Goal: Task Accomplishment & Management: Manage account settings

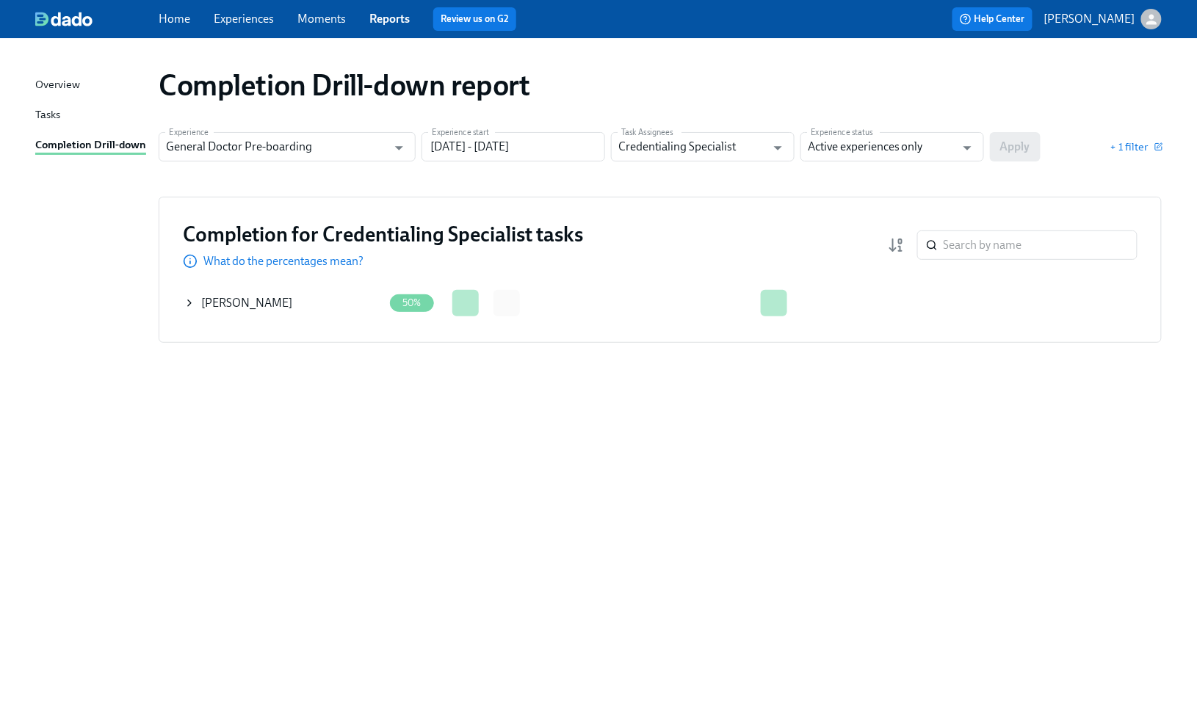
click at [1150, 65] on div "Completion Drill-down report" at bounding box center [660, 85] width 1027 height 59
click at [192, 303] on icon at bounding box center [190, 303] width 12 height 12
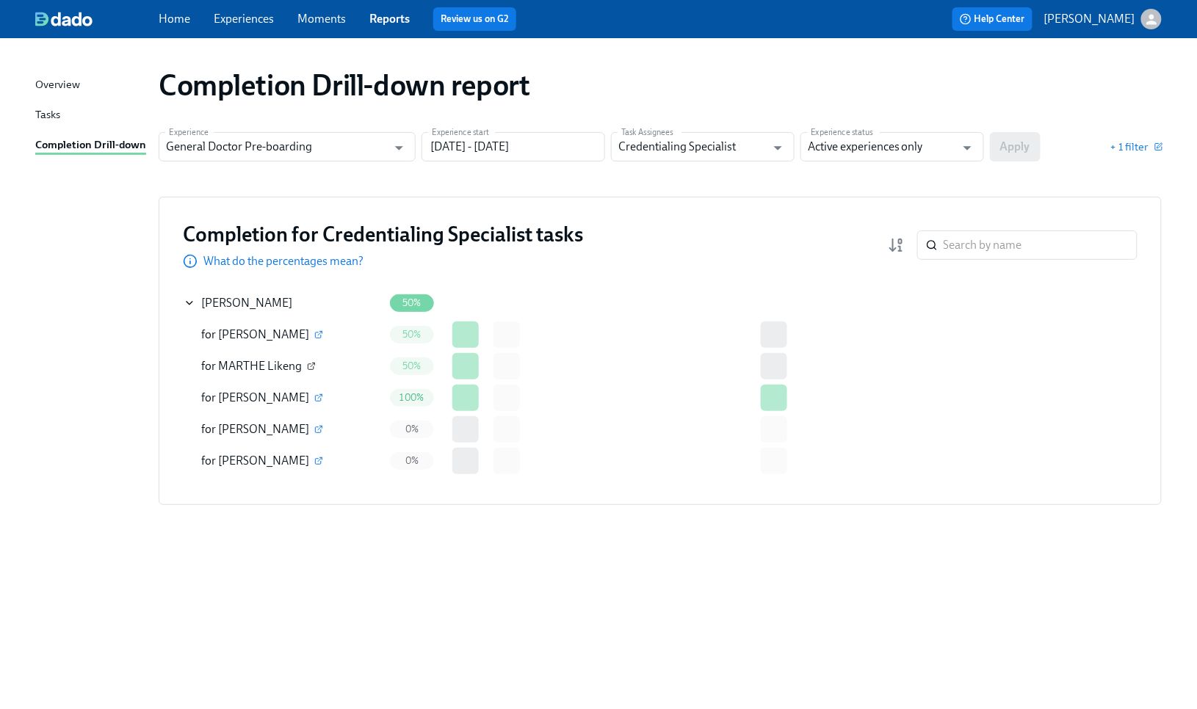
click at [310, 364] on icon "button" at bounding box center [311, 367] width 6 height 6
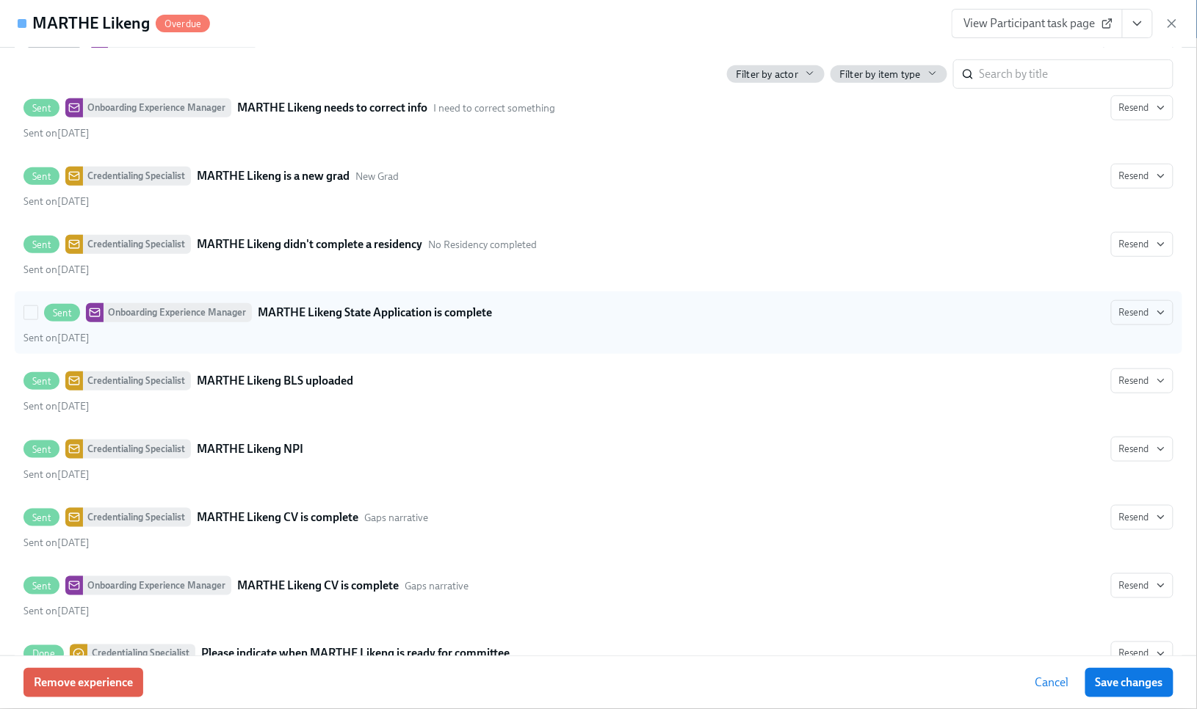
scroll to position [4210, 0]
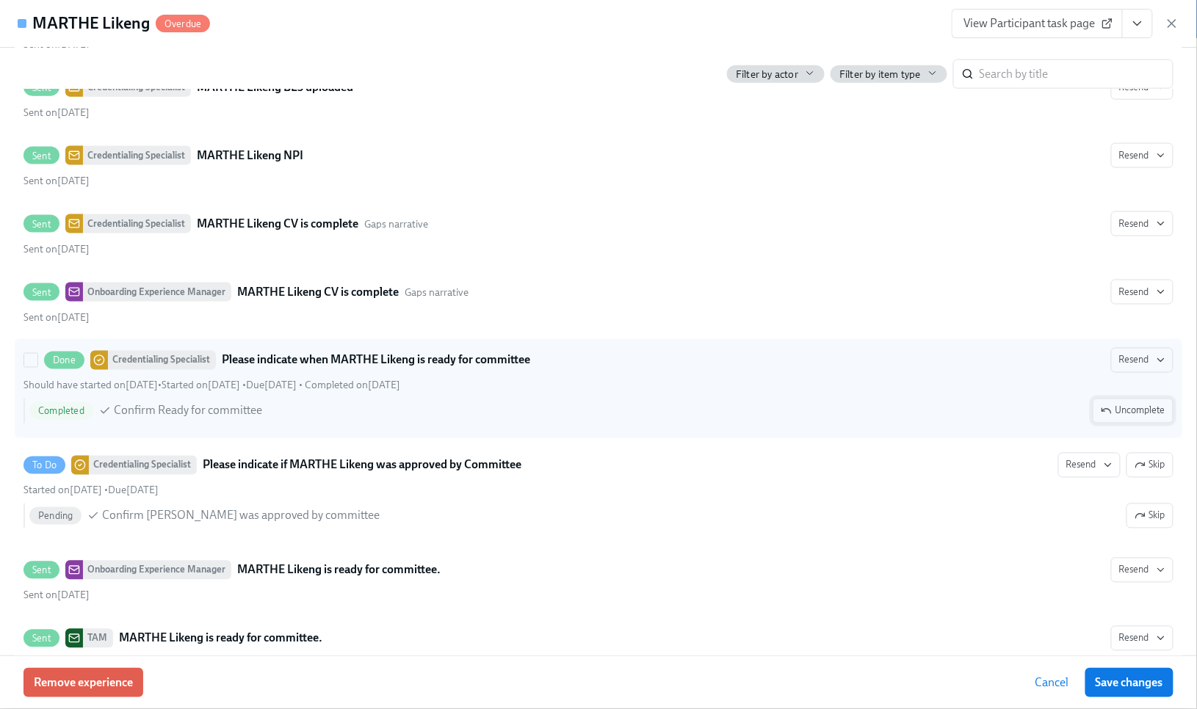
click at [1117, 419] on span "Uncomplete" at bounding box center [1133, 411] width 65 height 15
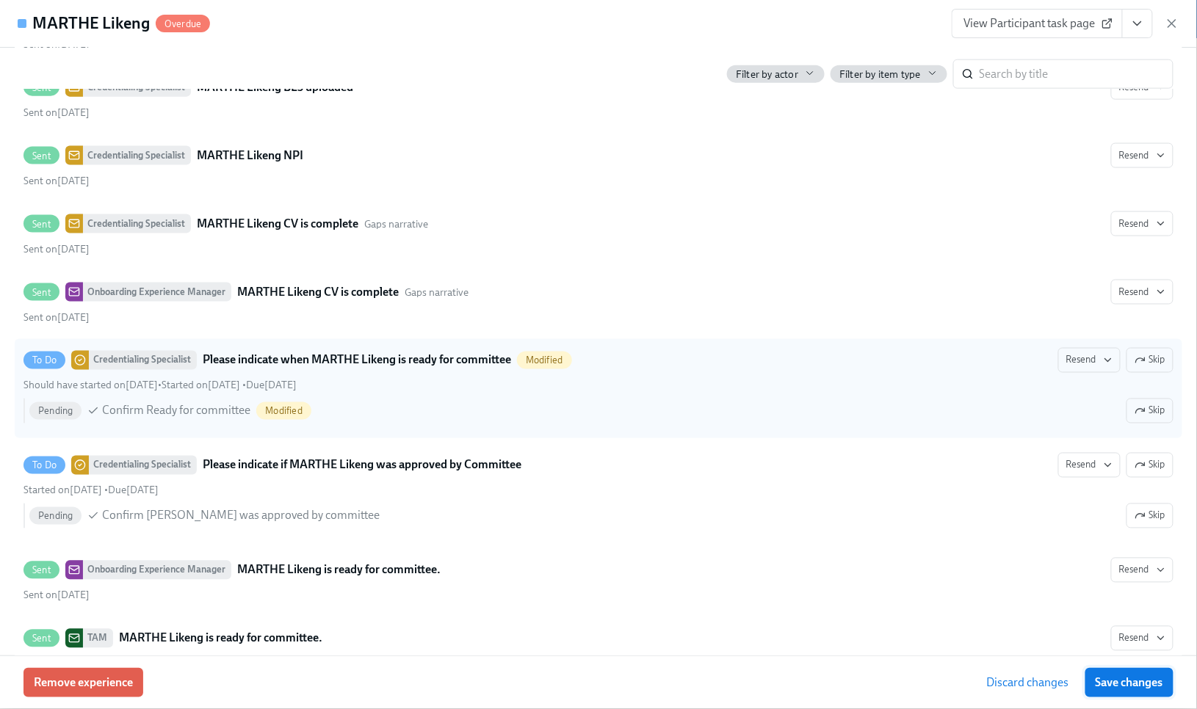
click at [1120, 692] on button "Save changes" at bounding box center [1129, 682] width 88 height 29
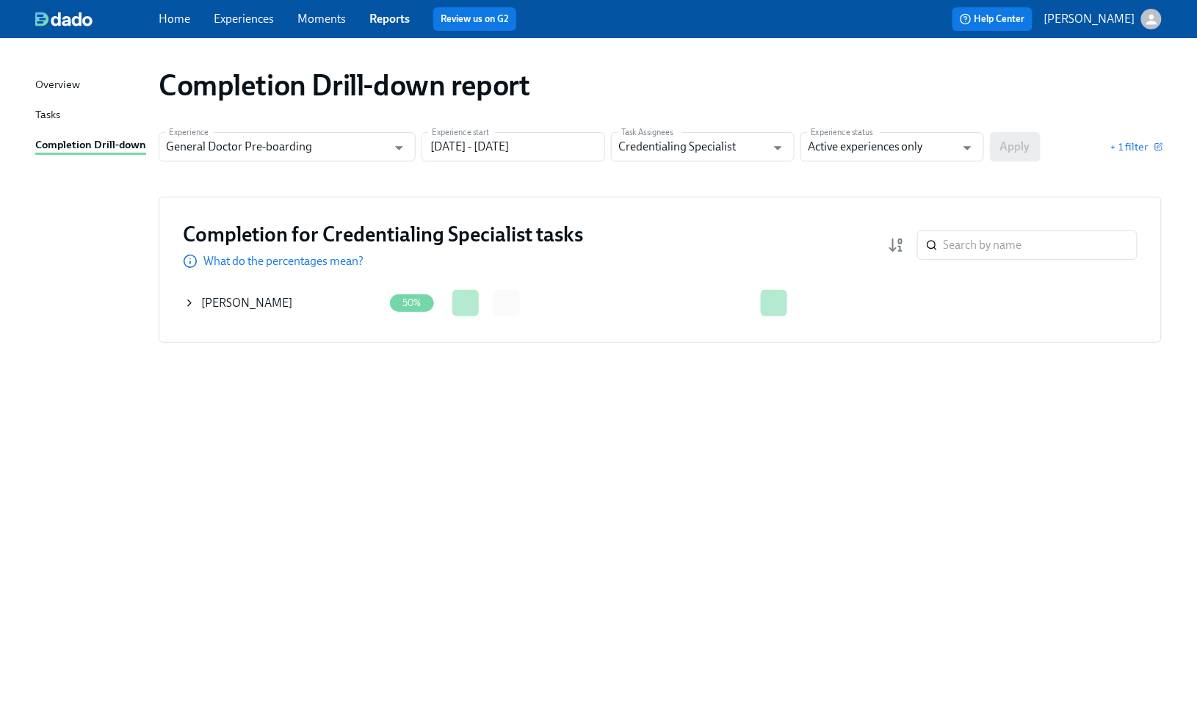
click at [186, 303] on icon at bounding box center [190, 303] width 12 height 12
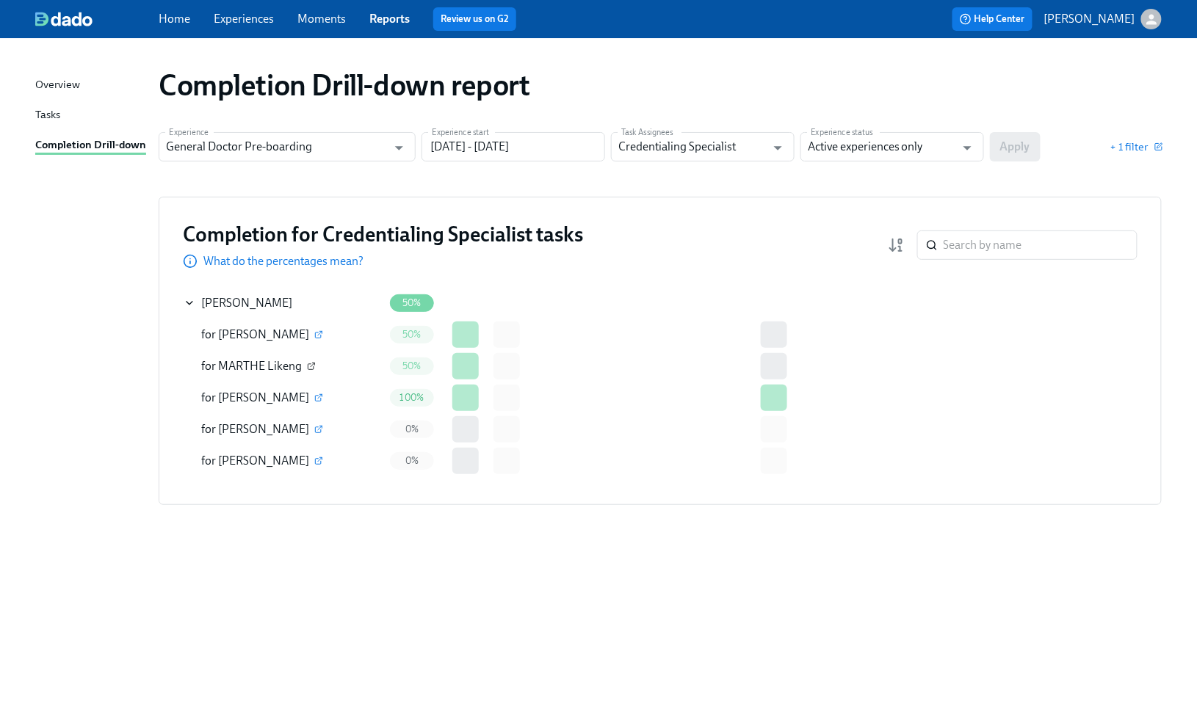
click at [311, 363] on icon "button" at bounding box center [311, 366] width 9 height 9
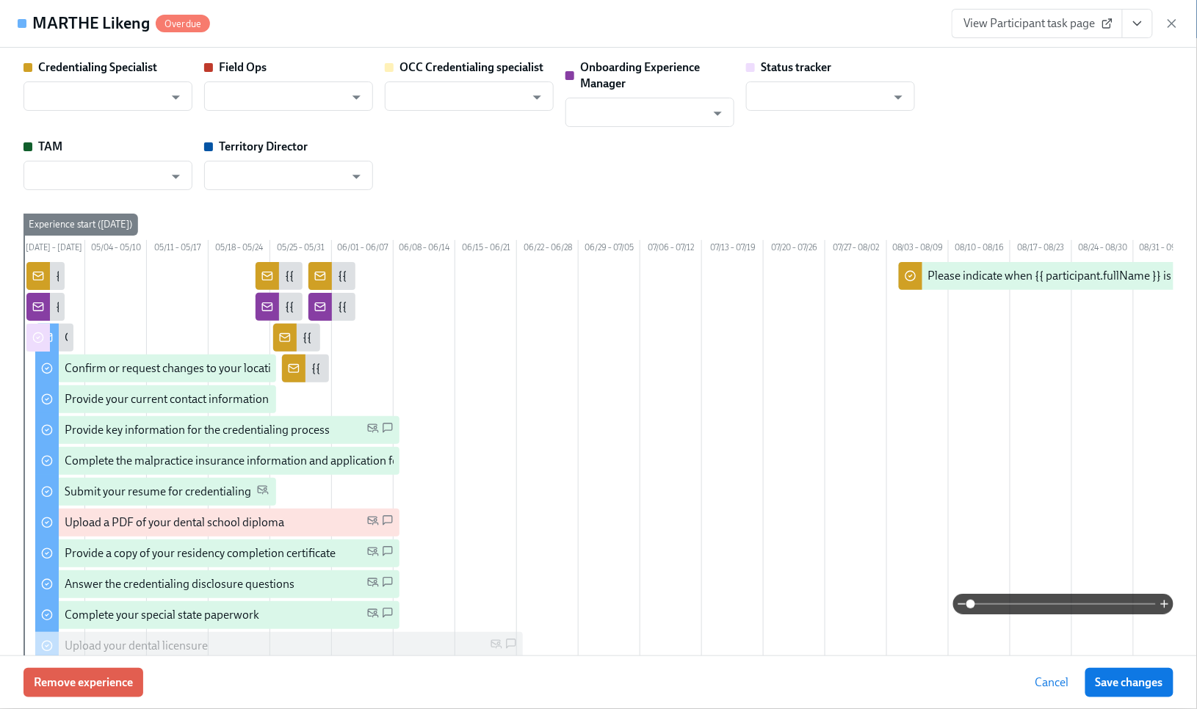
type input "[PERSON_NAME]"
type input "Status Tracker"
type input "[PERSON_NAME]"
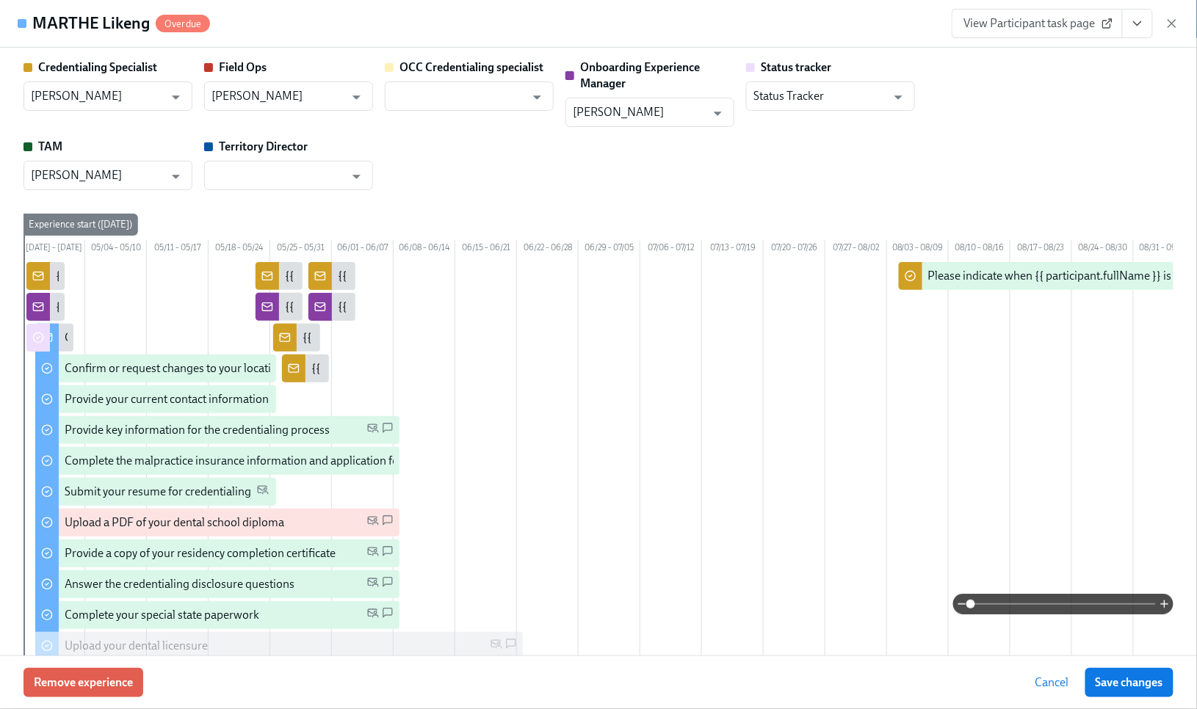
scroll to position [0, 530]
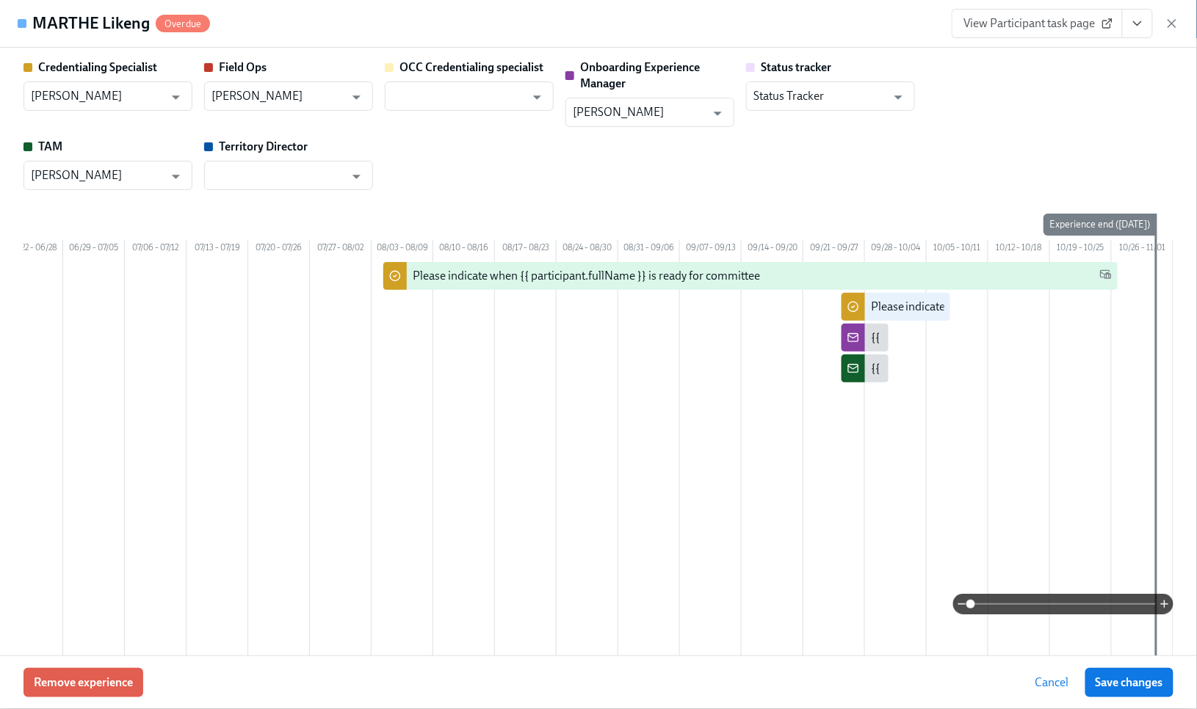
click at [269, 679] on div "Remove experience Cancel Save changes" at bounding box center [598, 683] width 1197 height 54
click at [1179, 22] on icon "button" at bounding box center [1172, 23] width 15 height 15
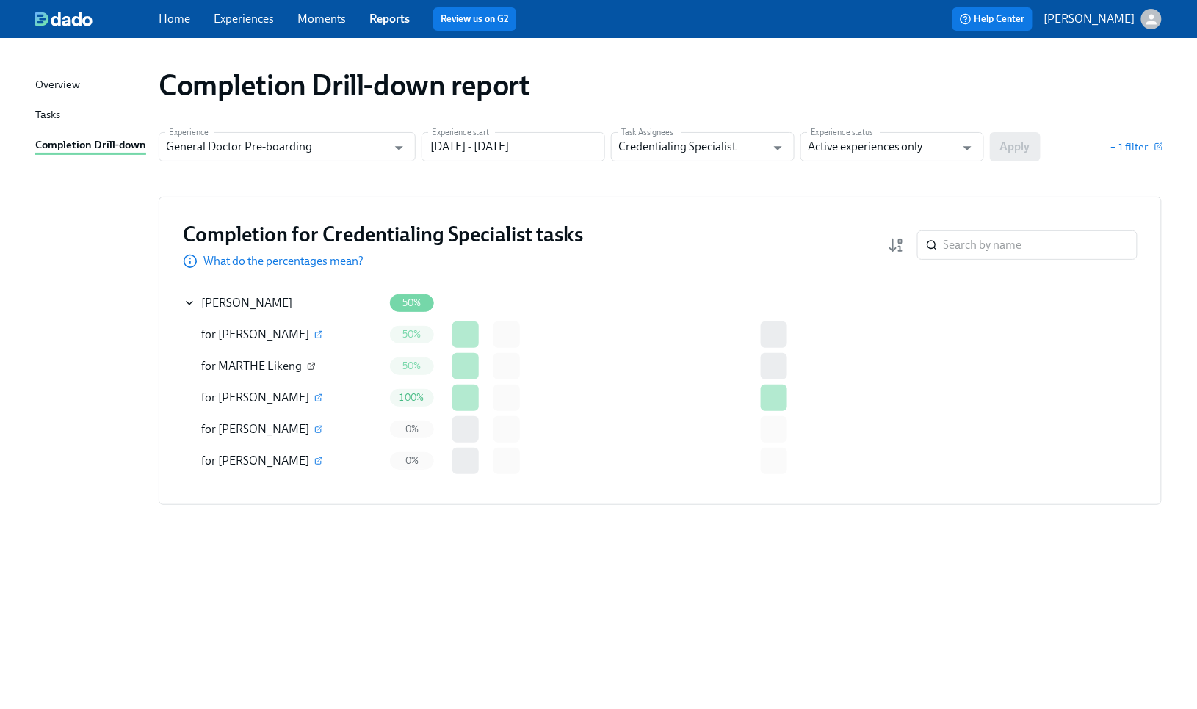
click at [308, 364] on icon "button" at bounding box center [311, 367] width 6 height 6
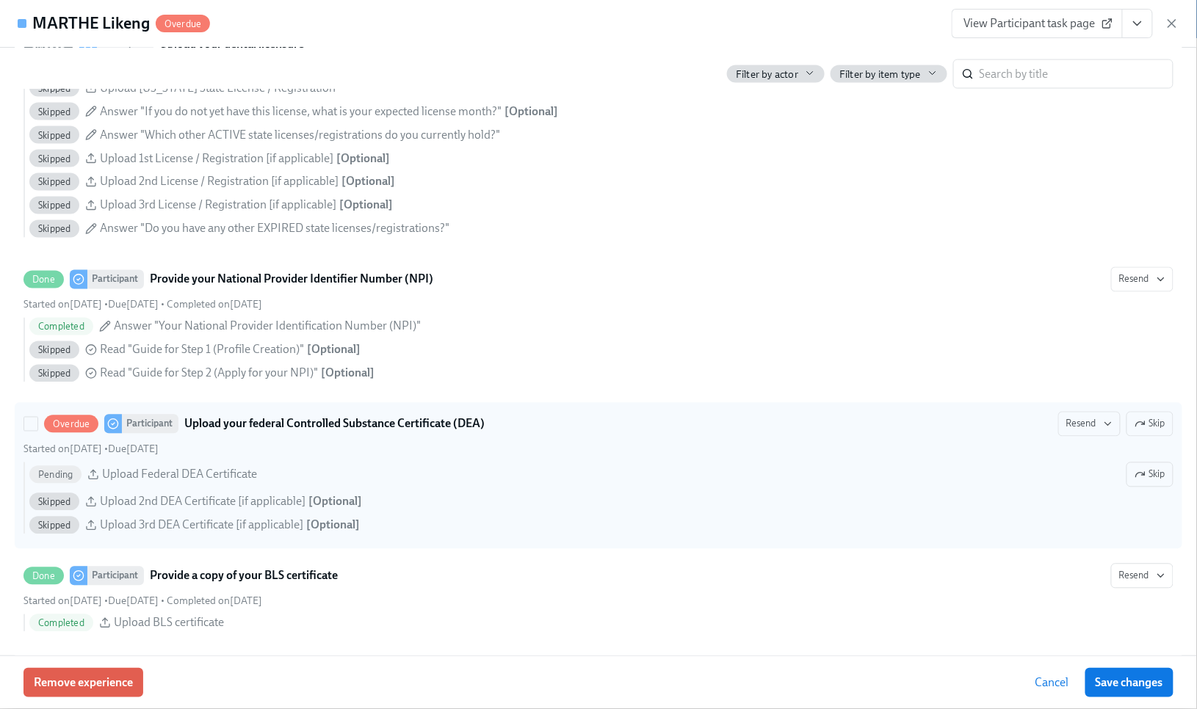
scroll to position [2644, 0]
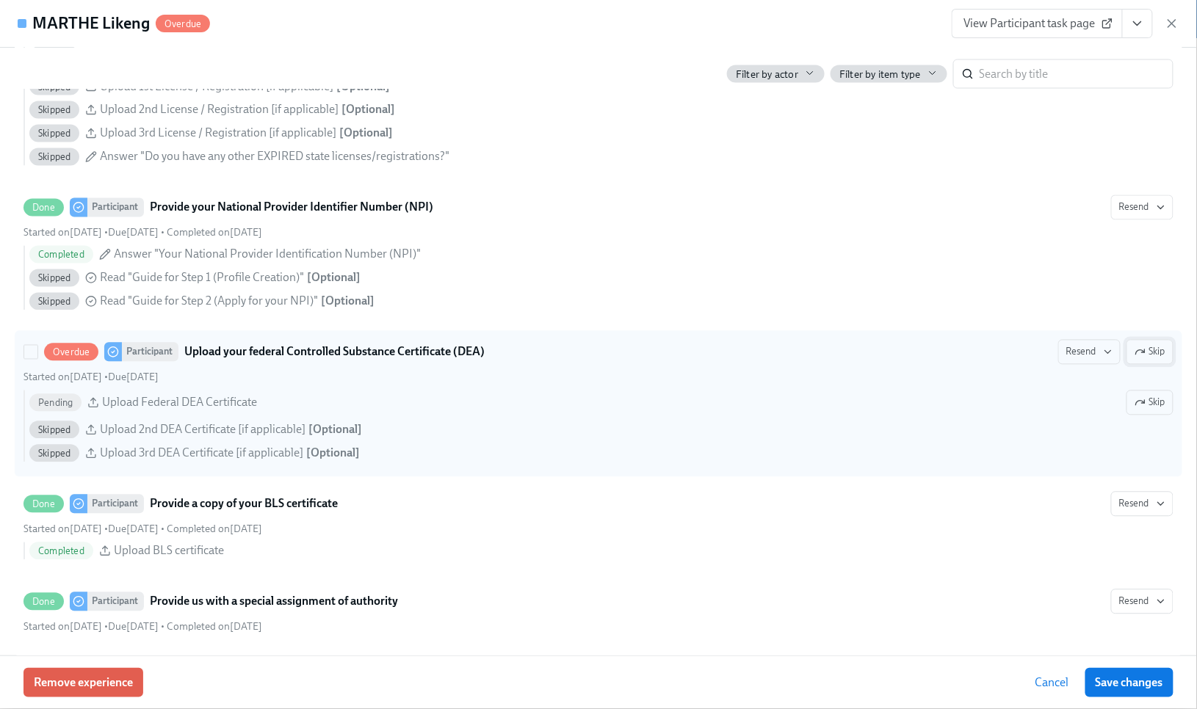
click at [1135, 360] on span "Skip" at bounding box center [1150, 352] width 31 height 15
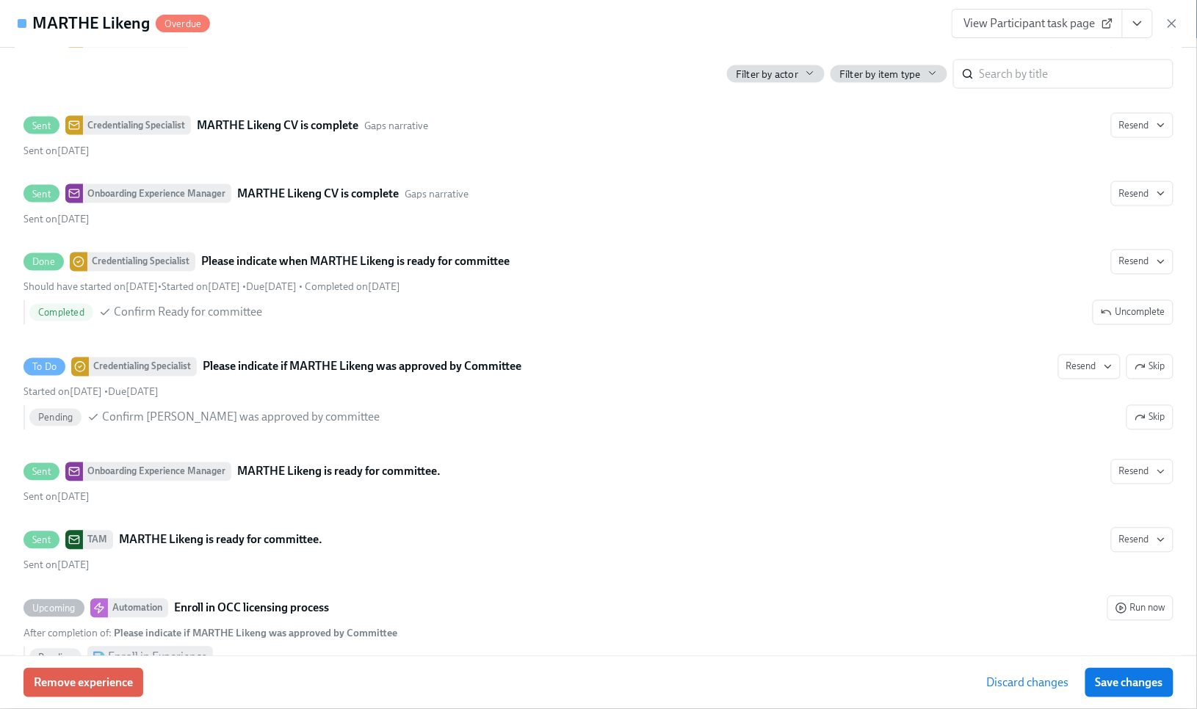
scroll to position [4308, 0]
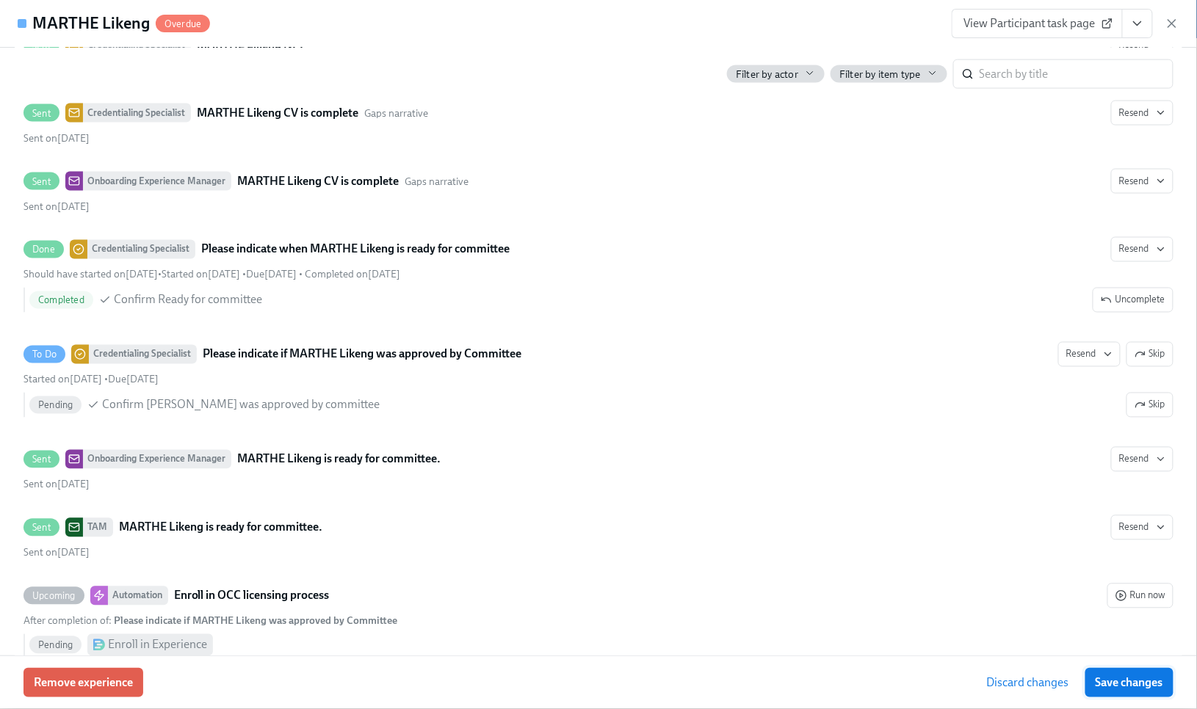
click at [1117, 682] on span "Save changes" at bounding box center [1130, 683] width 68 height 15
click at [311, 54] on div "Filter by actor Filter by item type ​" at bounding box center [599, 68] width 1150 height 41
click at [1171, 26] on icon "button" at bounding box center [1172, 23] width 15 height 15
